Goal: Task Accomplishment & Management: Use online tool/utility

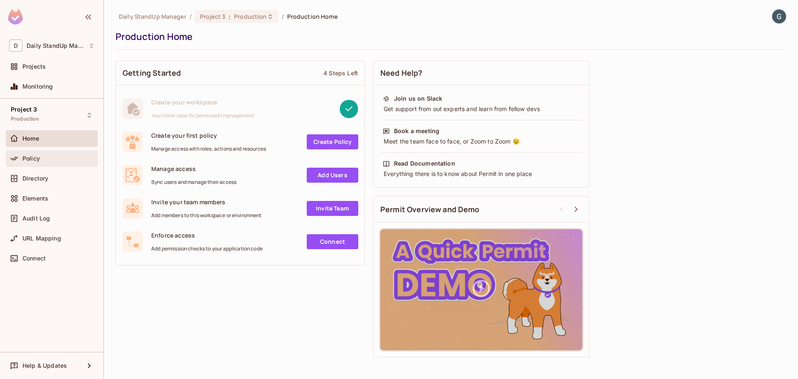
click at [53, 158] on div "Policy" at bounding box center [58, 158] width 72 height 7
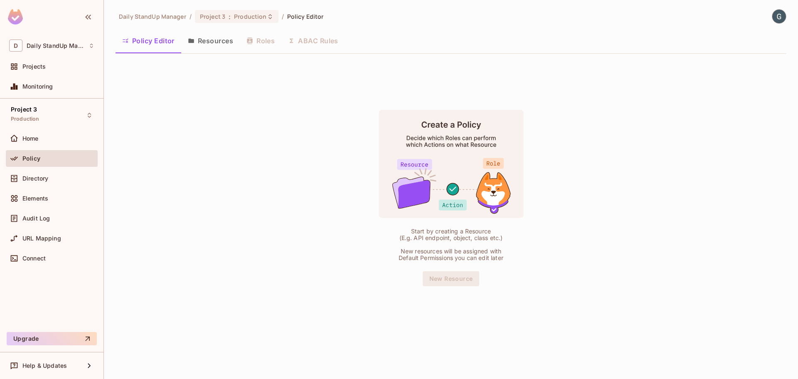
click at [215, 42] on button "Resources" at bounding box center [210, 40] width 59 height 21
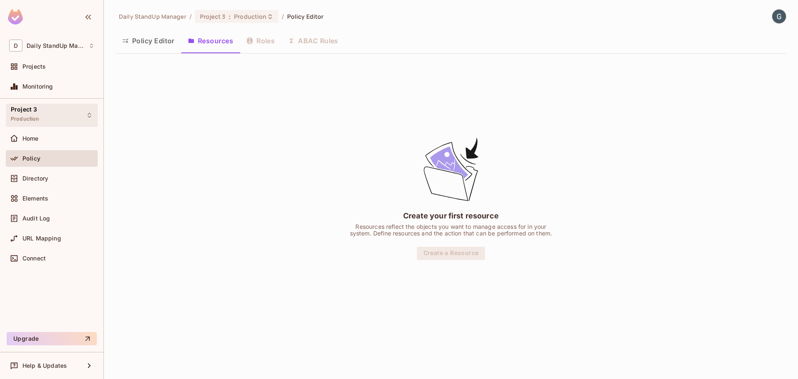
click at [38, 112] on div "Project 3 Production" at bounding box center [25, 115] width 29 height 18
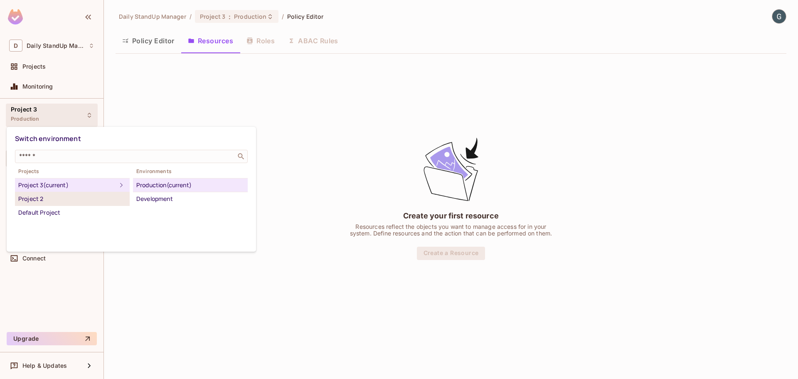
click at [52, 197] on div "Project 2" at bounding box center [72, 199] width 108 height 10
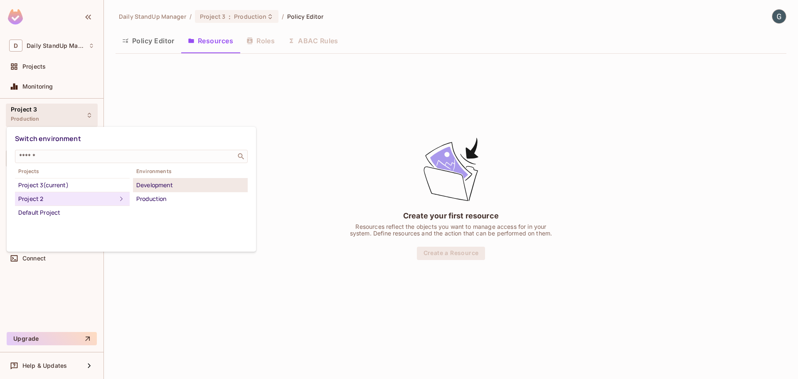
click at [167, 187] on div "Development" at bounding box center [190, 185] width 108 height 10
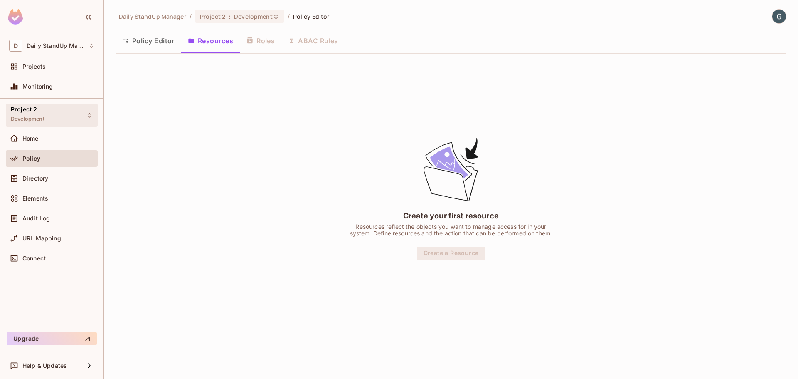
click at [42, 116] on span "Development" at bounding box center [28, 119] width 34 height 7
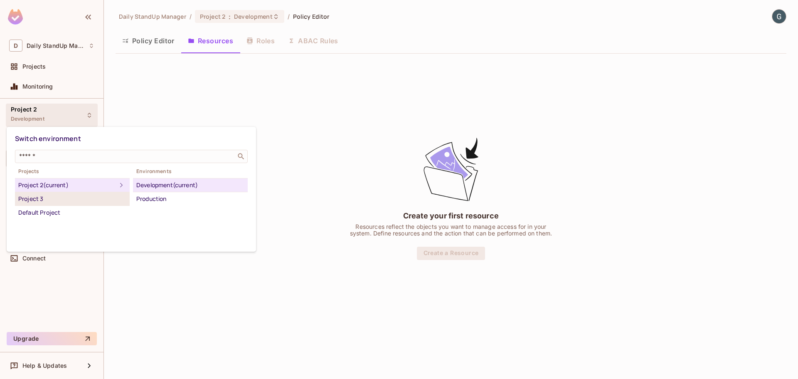
click at [46, 197] on div "Project 3" at bounding box center [72, 199] width 108 height 10
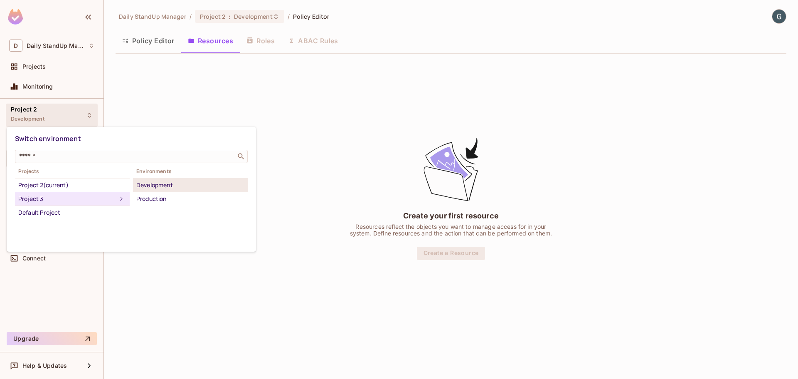
click at [175, 188] on div "Development" at bounding box center [190, 185] width 108 height 10
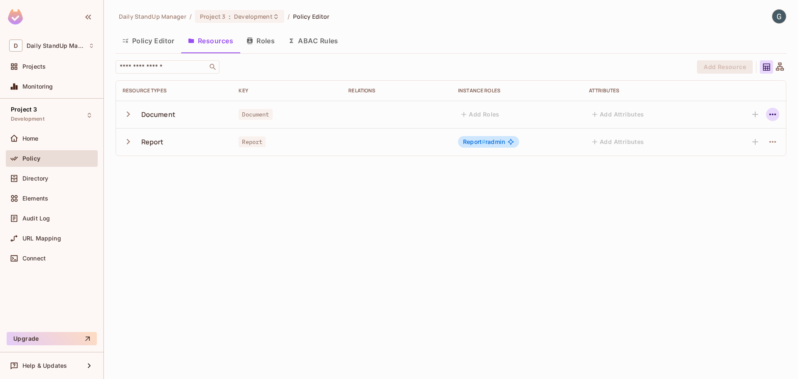
click at [776, 113] on icon "button" at bounding box center [773, 114] width 10 height 10
click at [743, 145] on ul "Document Edit Resource Delete Resource" at bounding box center [733, 149] width 79 height 57
click at [735, 161] on ul "Document Edit Resource Delete Resource" at bounding box center [733, 149] width 79 height 57
click at [675, 94] on div at bounding box center [399, 189] width 798 height 379
click at [128, 114] on icon "button" at bounding box center [128, 113] width 11 height 11
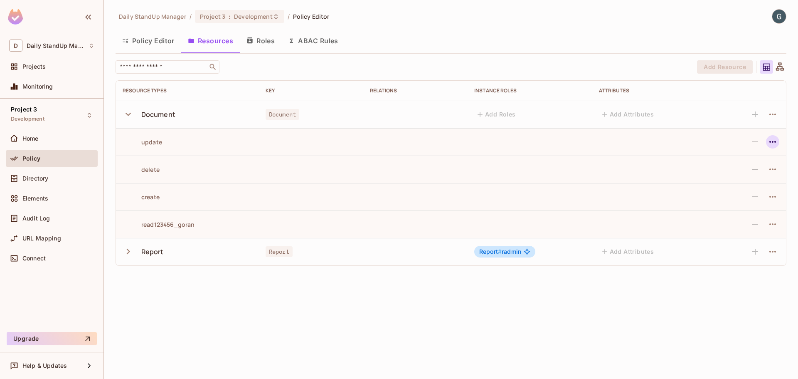
click at [767, 140] on button "button" at bounding box center [772, 141] width 13 height 13
click at [749, 175] on ul "Edit Action Delete Action" at bounding box center [737, 169] width 71 height 43
click at [733, 190] on ul "Edit Action Delete Action" at bounding box center [737, 169] width 71 height 43
click at [628, 200] on div at bounding box center [399, 189] width 798 height 379
click at [783, 66] on icon at bounding box center [780, 67] width 10 height 10
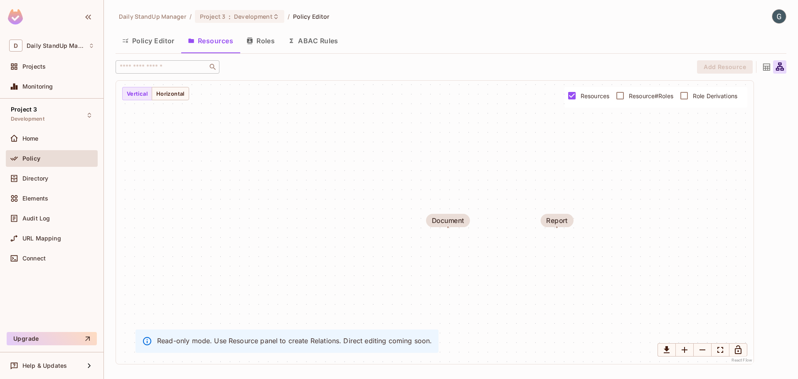
click at [656, 99] on span "Resource#Roles" at bounding box center [651, 96] width 44 height 8
click at [724, 96] on span "Role Derivations" at bounding box center [715, 96] width 44 height 8
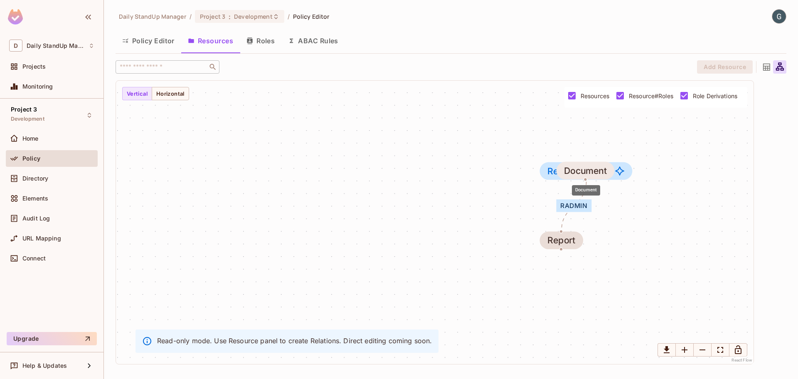
drag, startPoint x: 414, startPoint y: 176, endPoint x: 582, endPoint y: 176, distance: 167.9
click at [582, 176] on div "Document" at bounding box center [586, 170] width 58 height 17
drag, startPoint x: 582, startPoint y: 173, endPoint x: 376, endPoint y: 175, distance: 205.7
click at [376, 175] on div "Document" at bounding box center [380, 172] width 43 height 10
click at [181, 101] on div "radmin Document Report Report # radmin" at bounding box center [435, 222] width 638 height 283
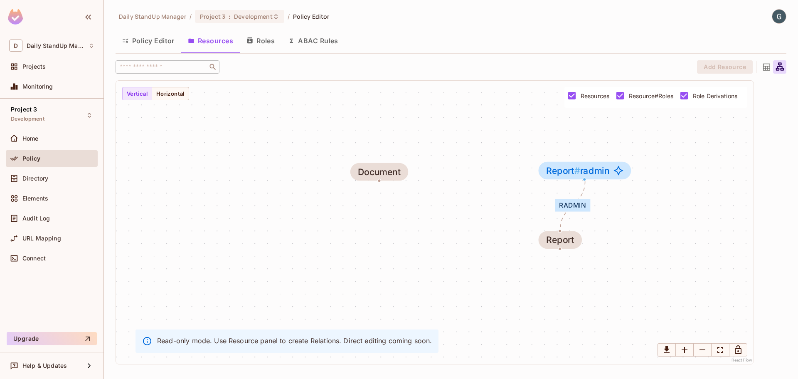
click at [127, 101] on div "radmin Document Report Report # radmin" at bounding box center [435, 222] width 638 height 283
click at [261, 42] on button "Roles" at bounding box center [261, 40] width 42 height 21
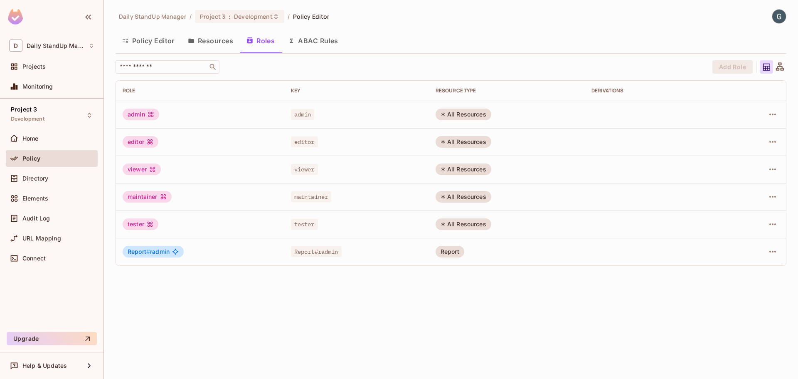
click at [195, 39] on button "Resources" at bounding box center [210, 40] width 59 height 21
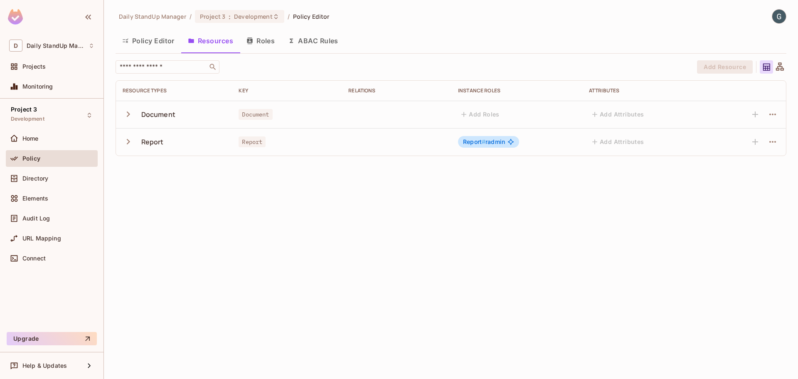
click at [124, 144] on icon "button" at bounding box center [128, 141] width 11 height 11
click at [751, 168] on div at bounding box center [747, 169] width 64 height 13
click at [774, 169] on icon "button" at bounding box center [773, 169] width 10 height 10
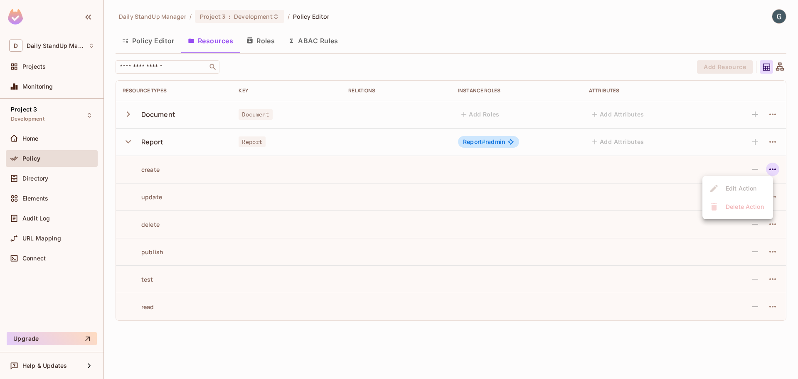
click at [754, 170] on div at bounding box center [399, 189] width 798 height 379
click at [751, 165] on div at bounding box center [747, 169] width 64 height 13
click at [752, 165] on div at bounding box center [747, 169] width 64 height 13
drag, startPoint x: 781, startPoint y: 165, endPoint x: 777, endPoint y: 167, distance: 4.6
click at [778, 167] on td at bounding box center [747, 168] width 77 height 27
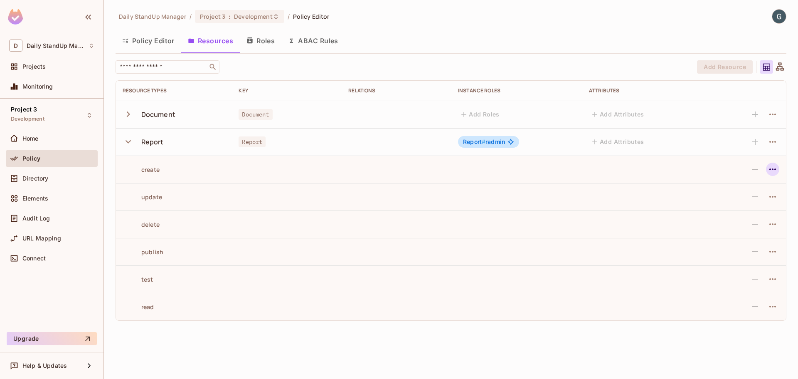
click at [776, 167] on icon "button" at bounding box center [773, 169] width 10 height 10
click at [627, 175] on div at bounding box center [399, 189] width 798 height 379
click at [39, 118] on span "Development" at bounding box center [28, 119] width 34 height 7
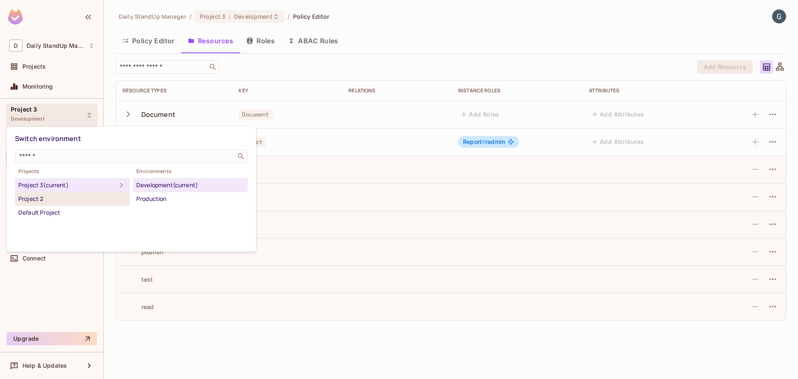
click at [74, 197] on div "Project 2" at bounding box center [72, 199] width 108 height 10
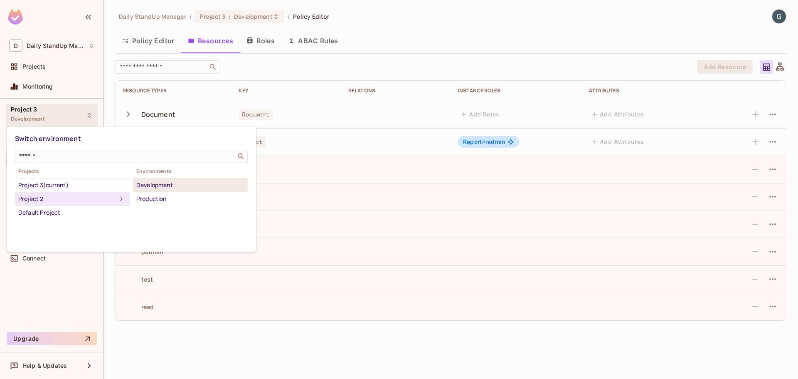
click at [195, 187] on div "Development" at bounding box center [190, 185] width 108 height 10
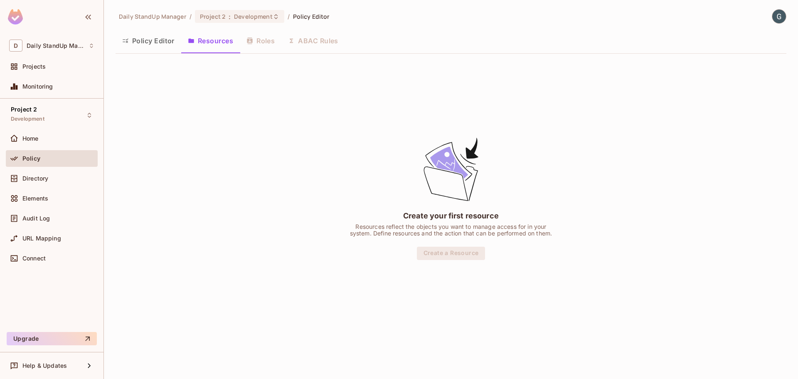
click at [144, 42] on button "Policy Editor" at bounding box center [149, 40] width 66 height 21
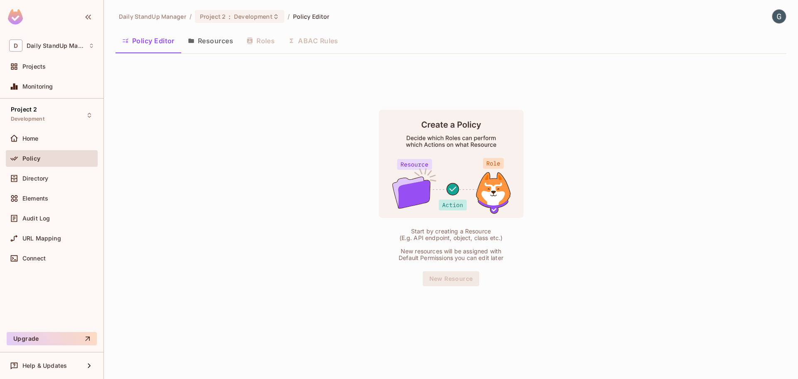
click at [206, 37] on button "Resources" at bounding box center [210, 40] width 59 height 21
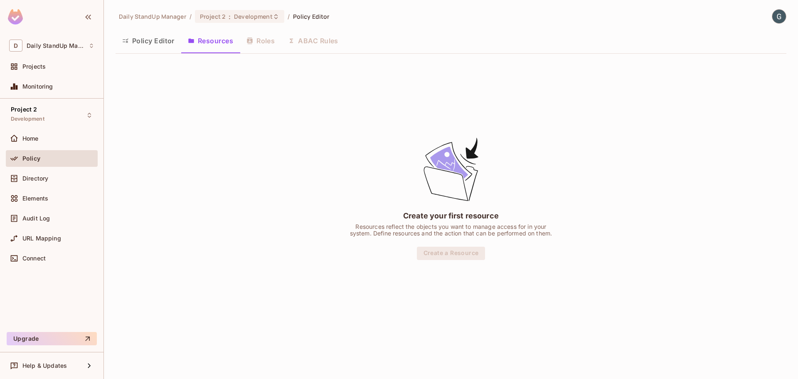
click at [265, 144] on div "Create your first resource Resources reflect the objects you want to manage acc…" at bounding box center [451, 197] width 671 height 275
click at [60, 109] on div "Project 2 Development" at bounding box center [52, 114] width 92 height 23
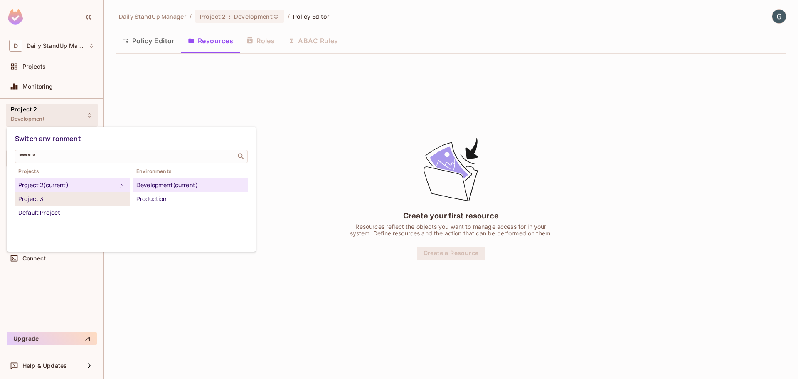
click at [55, 199] on div "Project 3" at bounding box center [72, 199] width 108 height 10
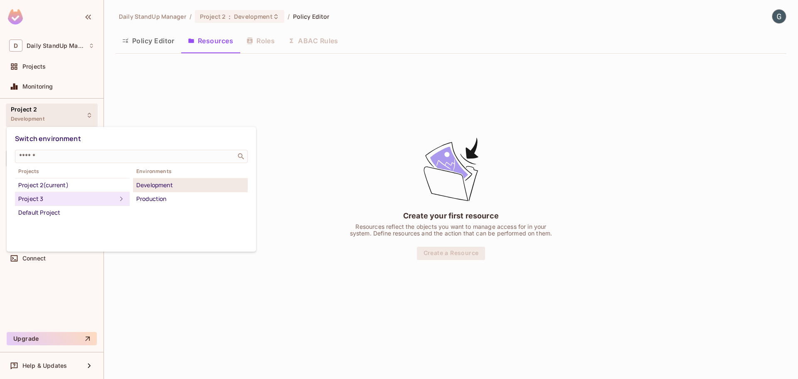
click at [178, 186] on div "Development" at bounding box center [190, 185] width 108 height 10
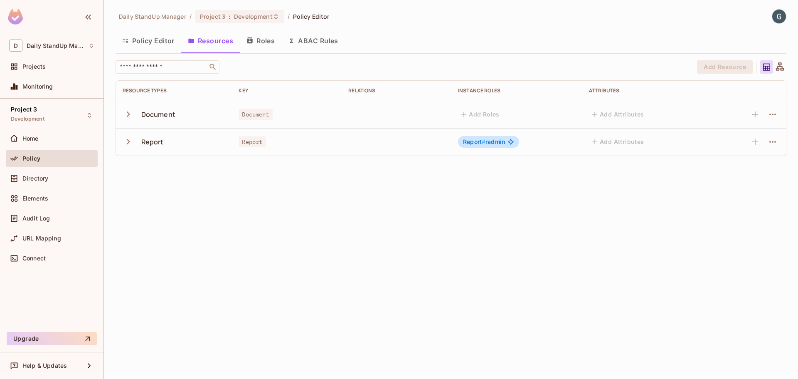
click at [128, 114] on icon "button" at bounding box center [128, 113] width 11 height 11
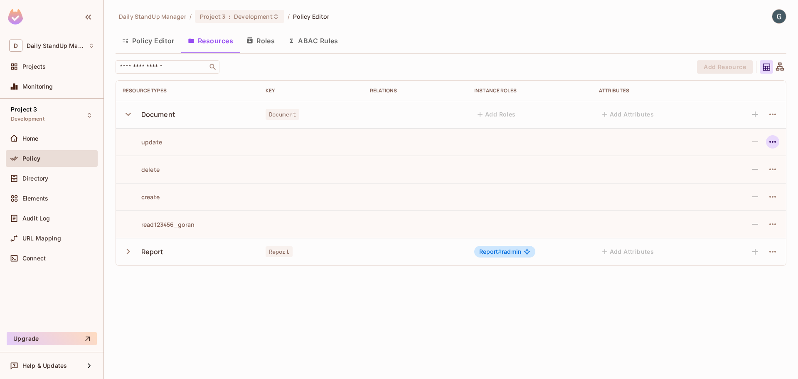
click at [775, 143] on icon "button" at bounding box center [773, 142] width 10 height 10
click at [754, 164] on ul "Edit Action Delete Action" at bounding box center [737, 169] width 71 height 43
click at [753, 140] on div at bounding box center [399, 189] width 798 height 379
click at [755, 140] on div at bounding box center [749, 141] width 60 height 13
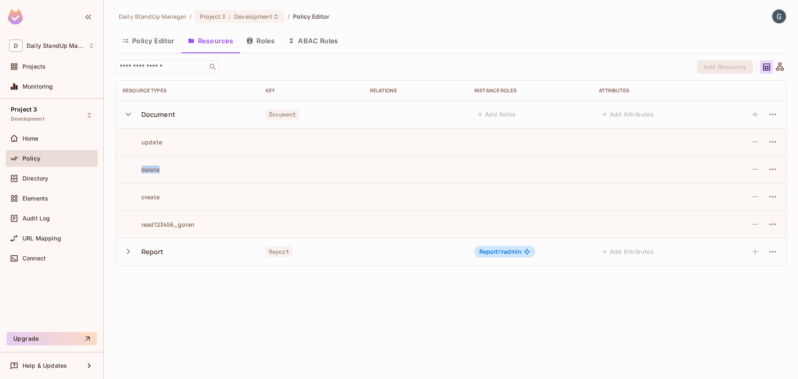
click at [755, 140] on div at bounding box center [749, 141] width 60 height 13
click at [781, 140] on td at bounding box center [749, 141] width 74 height 27
click at [776, 141] on icon "button" at bounding box center [773, 142] width 10 height 10
click at [773, 111] on div at bounding box center [399, 189] width 798 height 379
click at [772, 114] on icon "button" at bounding box center [772, 114] width 7 height 2
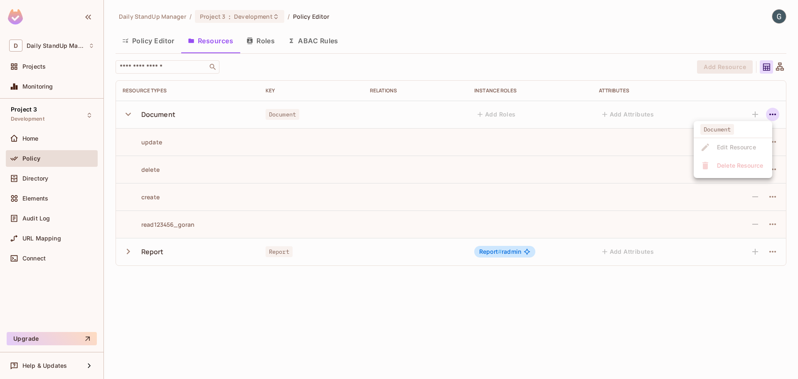
click at [720, 138] on li "Document" at bounding box center [733, 131] width 79 height 14
click at [719, 141] on ul "Document Edit Resource Delete Resource" at bounding box center [733, 149] width 79 height 57
click at [569, 15] on div at bounding box center [399, 189] width 798 height 379
